Goal: Information Seeking & Learning: Find specific fact

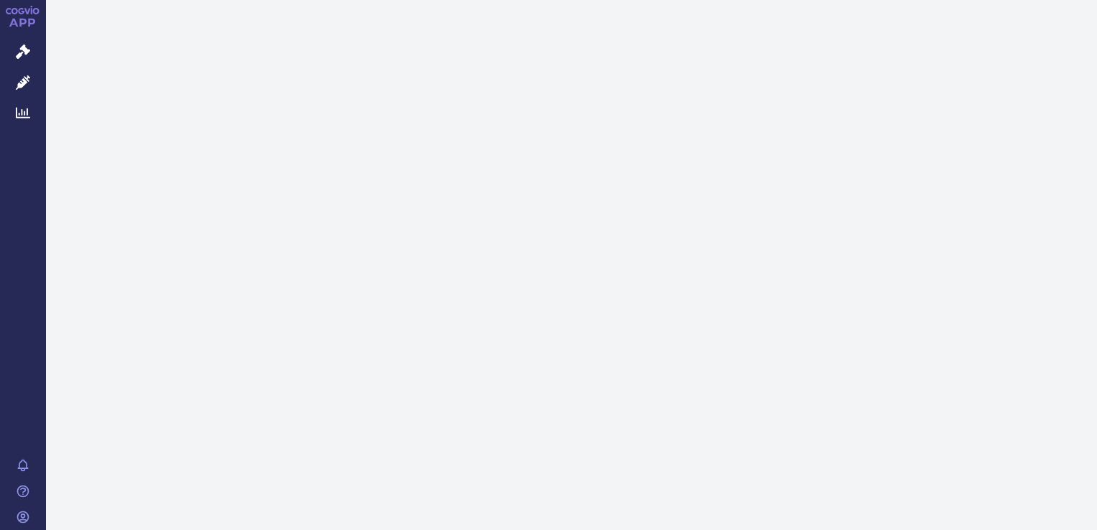
click at [39, 62] on link "Správní řízení" at bounding box center [23, 52] width 46 height 30
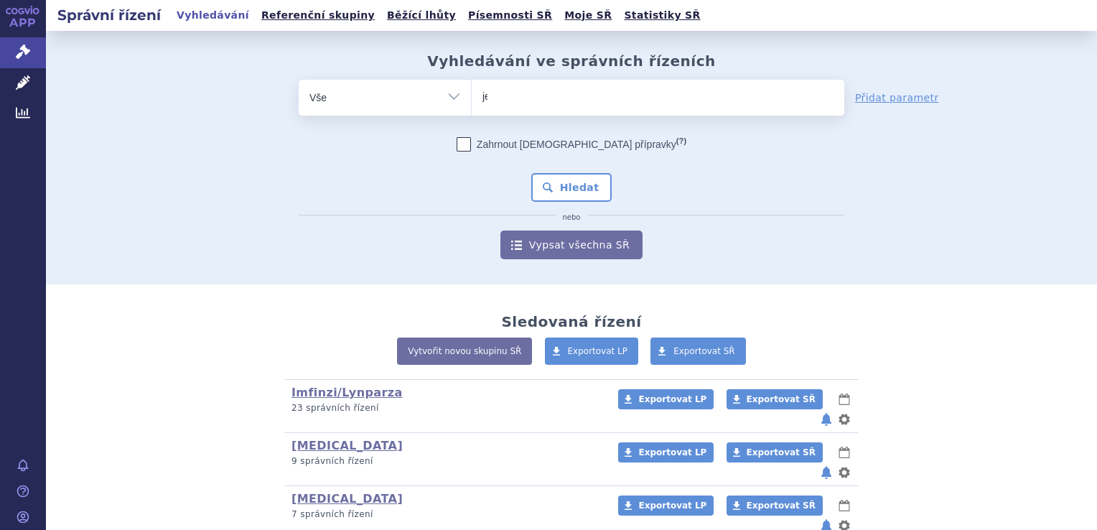
type input "jem"
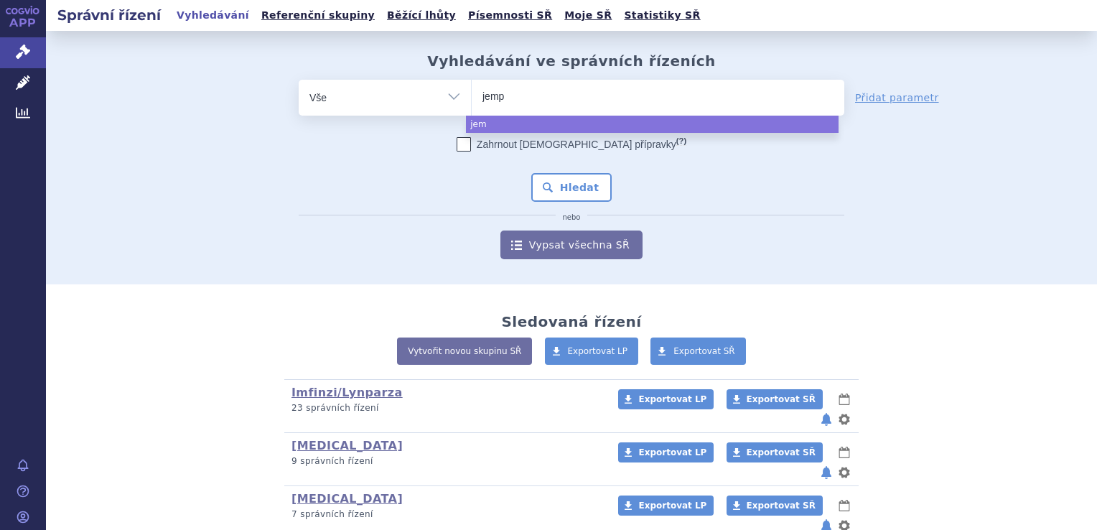
type input "jempe"
type input "jemperli"
select select "jemperli"
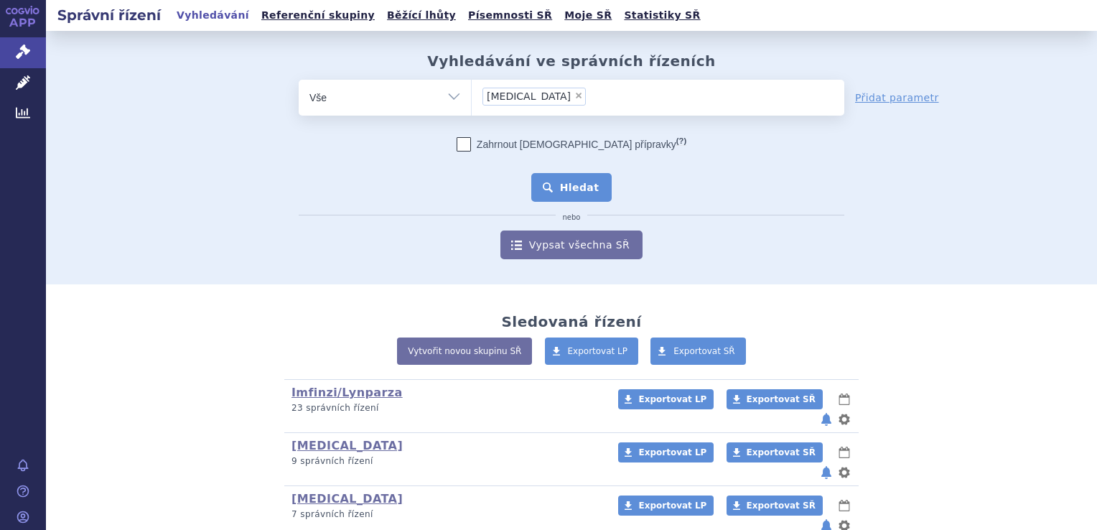
click at [577, 197] on button "Hledat" at bounding box center [571, 187] width 81 height 29
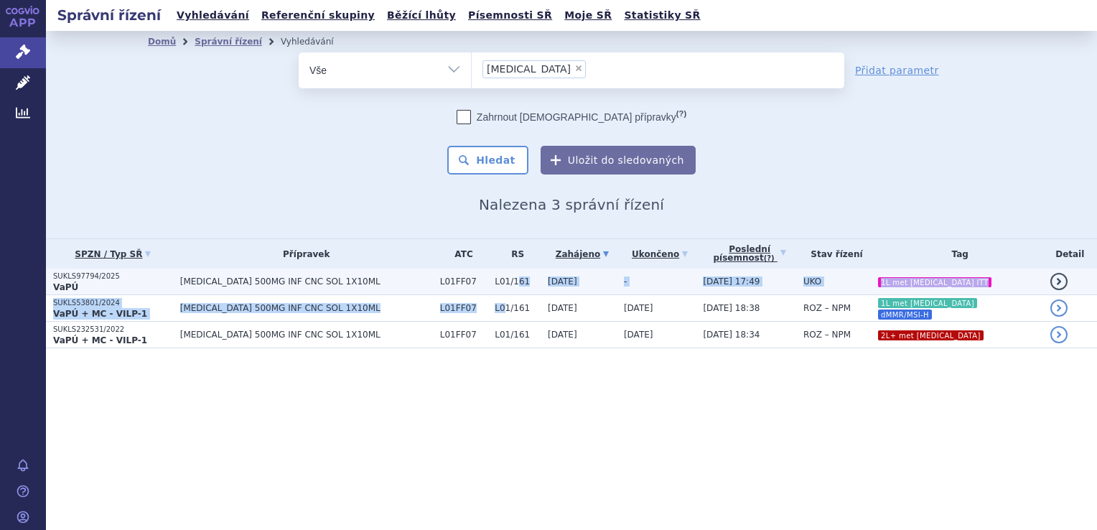
drag, startPoint x: 470, startPoint y: 294, endPoint x: 481, endPoint y: 282, distance: 16.8
click at [481, 282] on tbody "SUKLS97794/2025 VaPÚ JEMPERLI 500MG INF CNC SOL 1X10ML L01FF07 L01/161 18.03.20…" at bounding box center [571, 309] width 1051 height 80
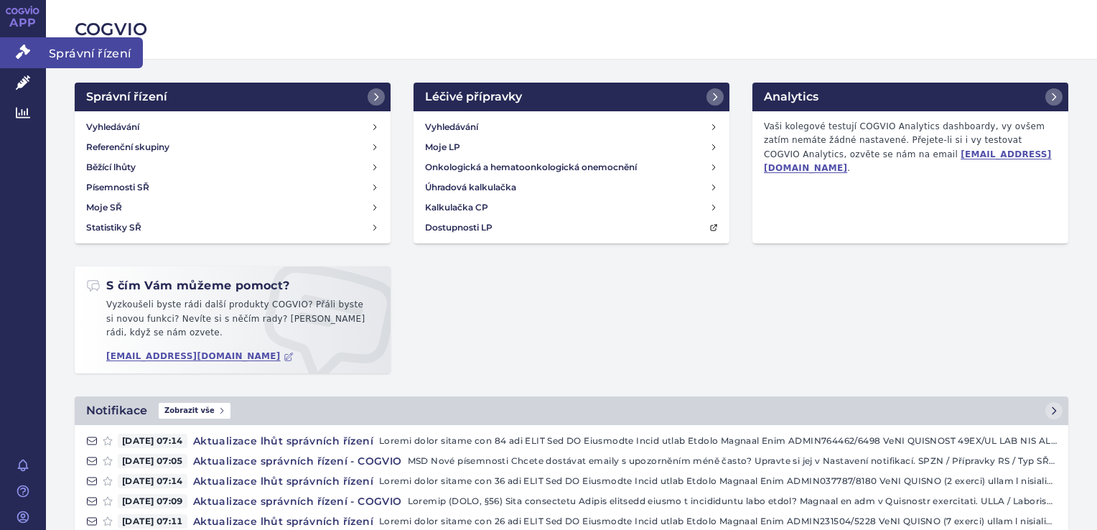
click at [21, 50] on icon at bounding box center [23, 52] width 14 height 14
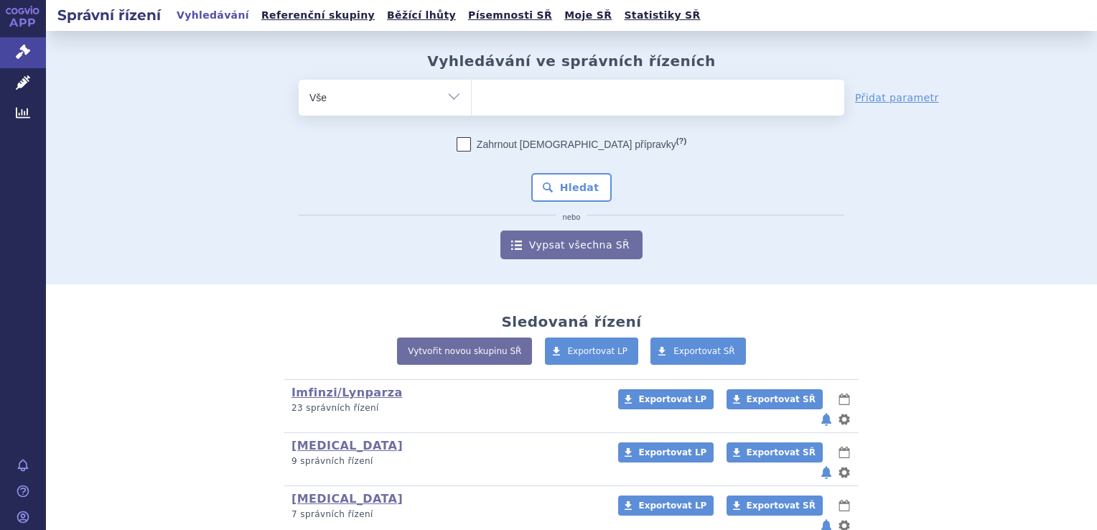
click at [483, 90] on input "search" at bounding box center [487, 96] width 8 height 18
type input "ke"
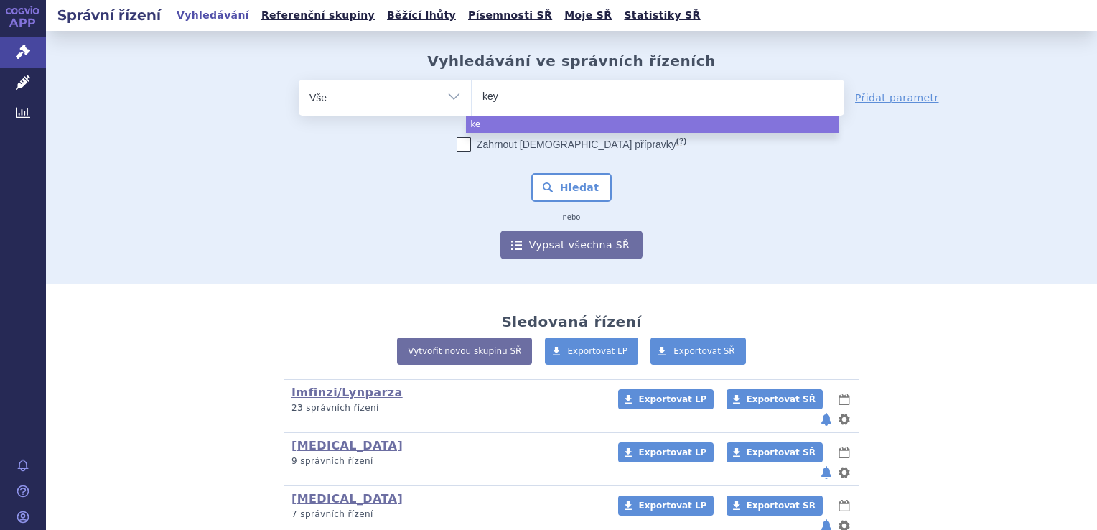
type input "keyt"
type input "keytr"
type input "keytru"
type input "keytruda"
select select "keytruda"
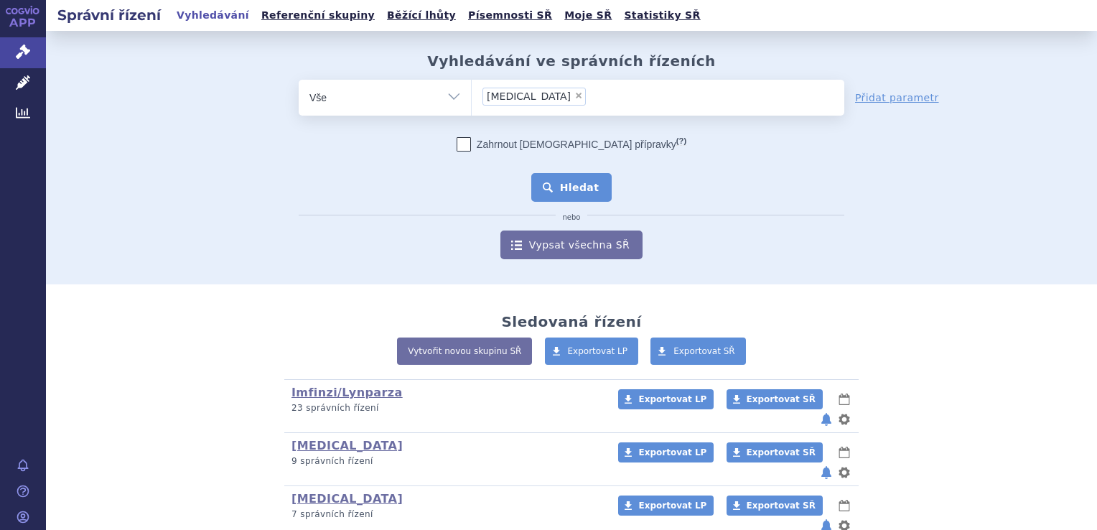
click at [563, 191] on button "Hledat" at bounding box center [571, 187] width 81 height 29
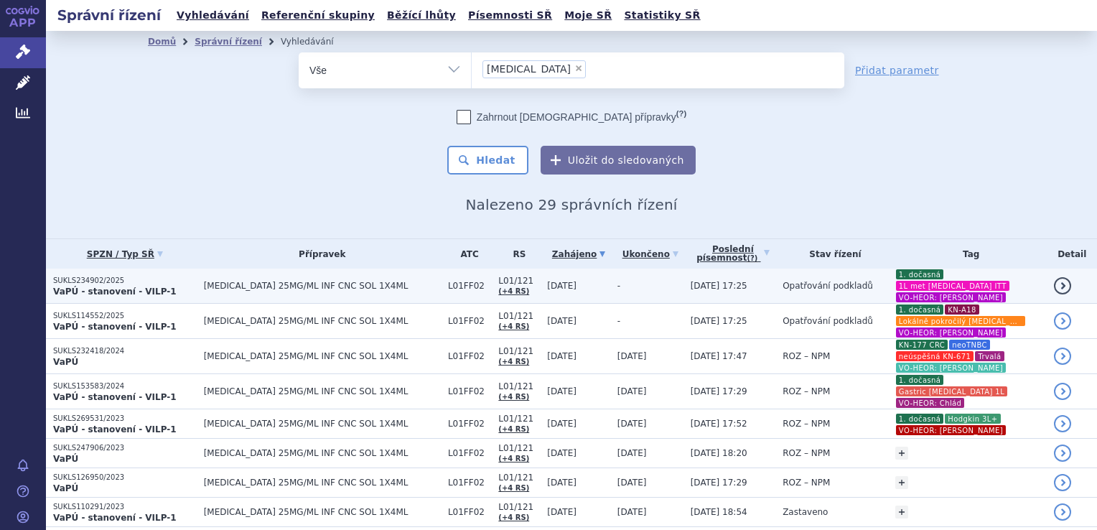
click at [373, 286] on span "KEYTRUDA 25MG/ML INF CNC SOL 1X4ML" at bounding box center [322, 286] width 237 height 10
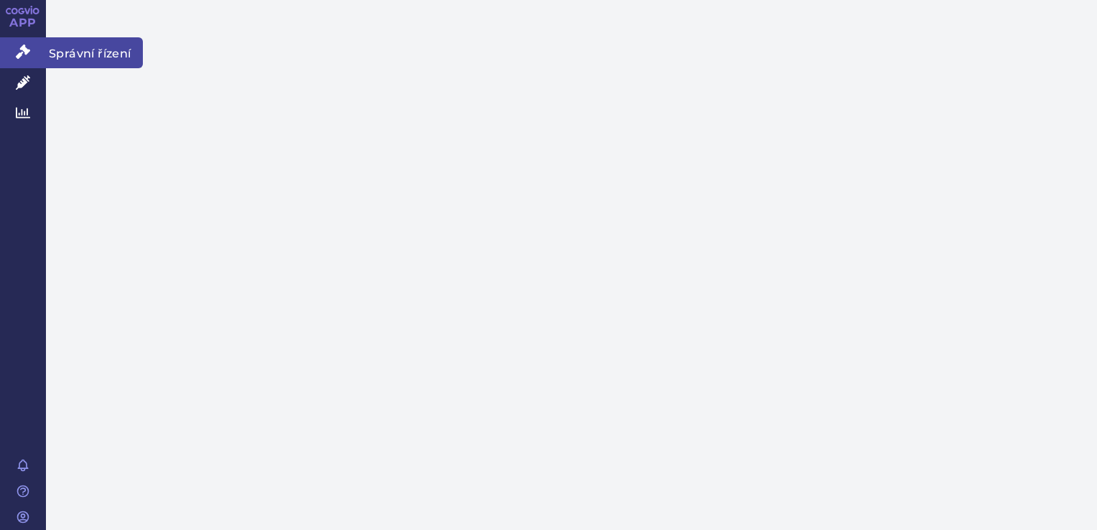
click at [34, 55] on link "Správní řízení" at bounding box center [23, 52] width 46 height 30
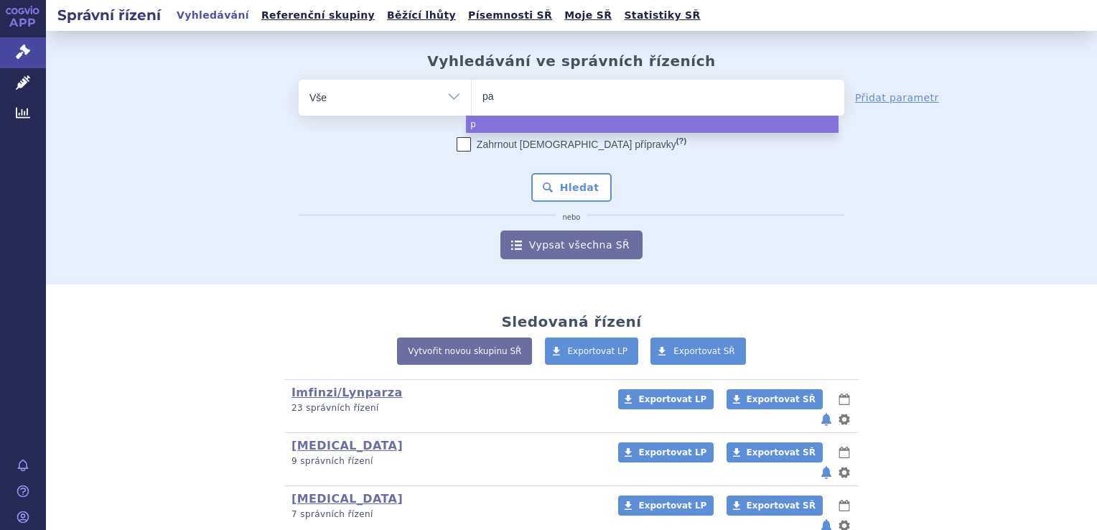
type input "pad"
type input "padc"
type input "[MEDICAL_DATA]"
select select "padcev"
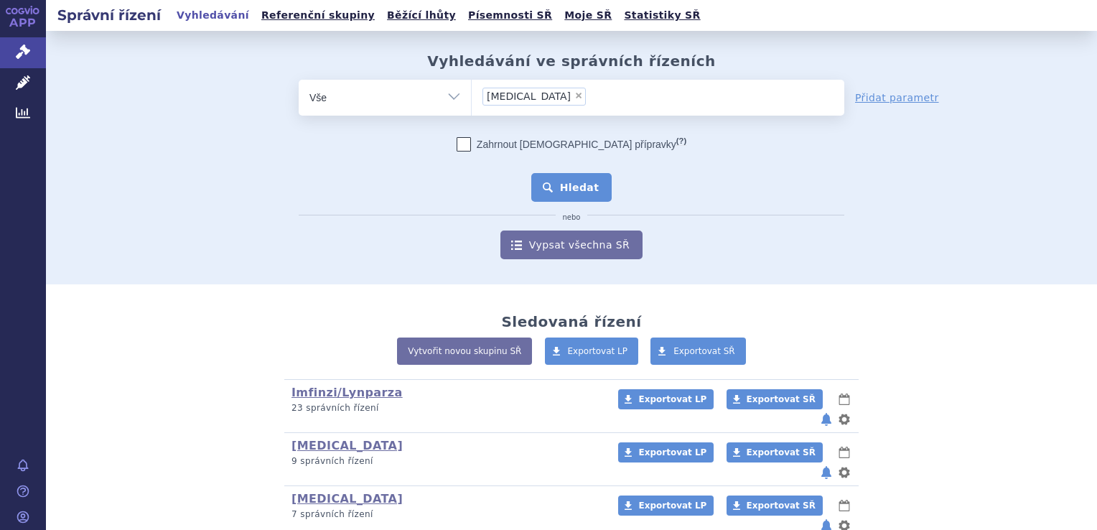
click at [568, 182] on button "Hledat" at bounding box center [571, 187] width 81 height 29
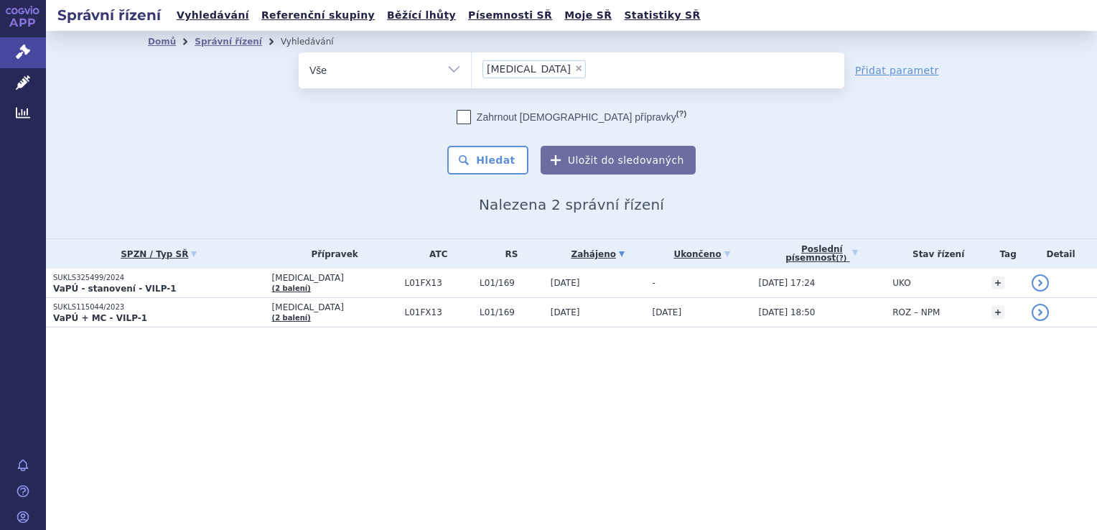
click at [405, 280] on span "L01FX13" at bounding box center [439, 283] width 68 height 10
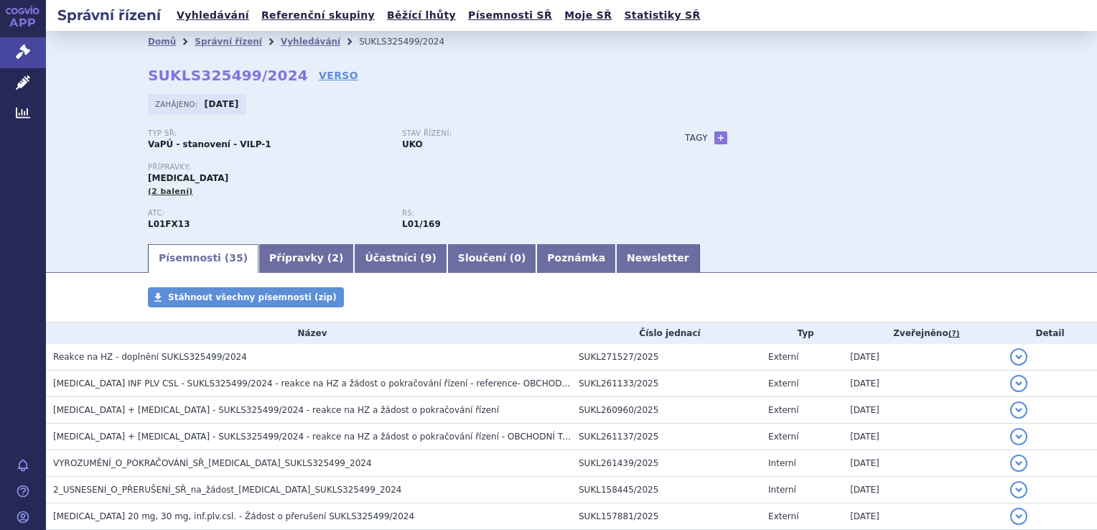
scroll to position [79, 0]
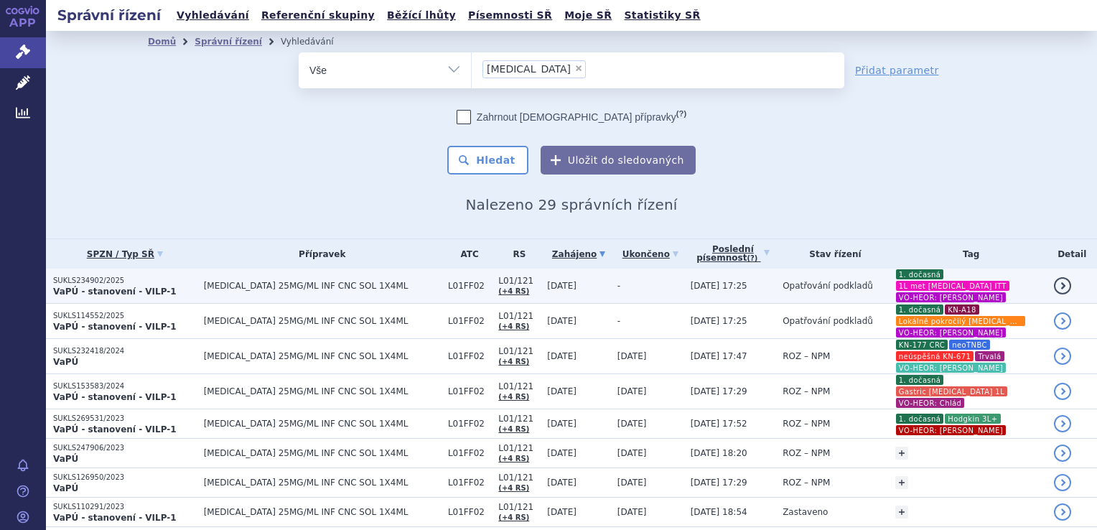
click at [547, 281] on span "[DATE]" at bounding box center [561, 286] width 29 height 10
